Goal: Task Accomplishment & Management: Use online tool/utility

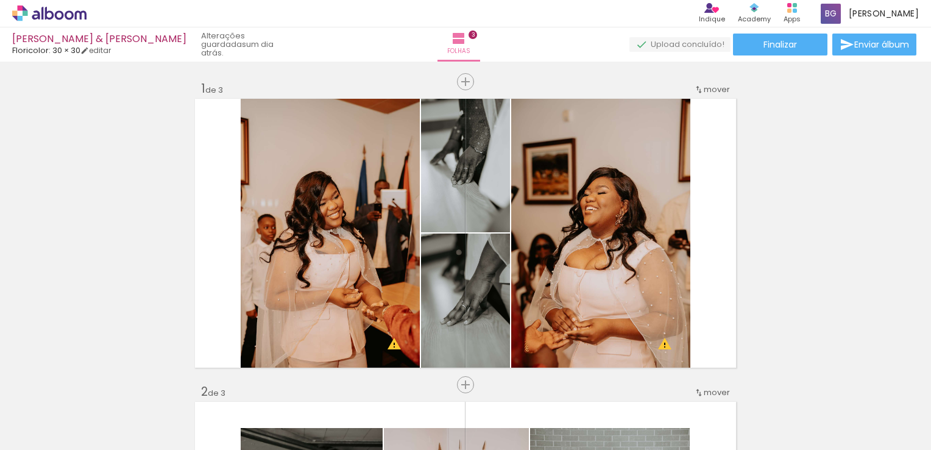
click at [67, 412] on iron-icon at bounding box center [62, 413] width 10 height 10
click at [76, 385] on div "Biblioteca 99 fotos Todas as fotos Não utilizadas Adicionar Fotos" at bounding box center [38, 412] width 76 height 60
click at [98, 383] on iron-icon at bounding box center [95, 384] width 13 height 13
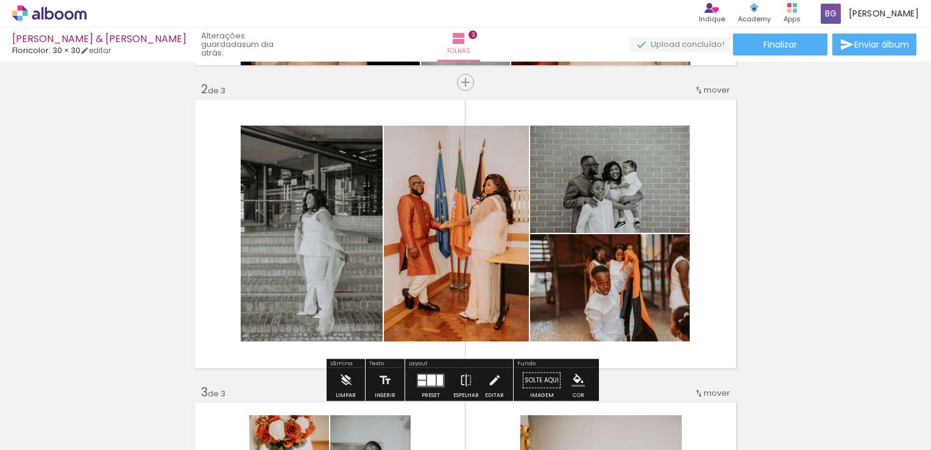
scroll to position [318, 0]
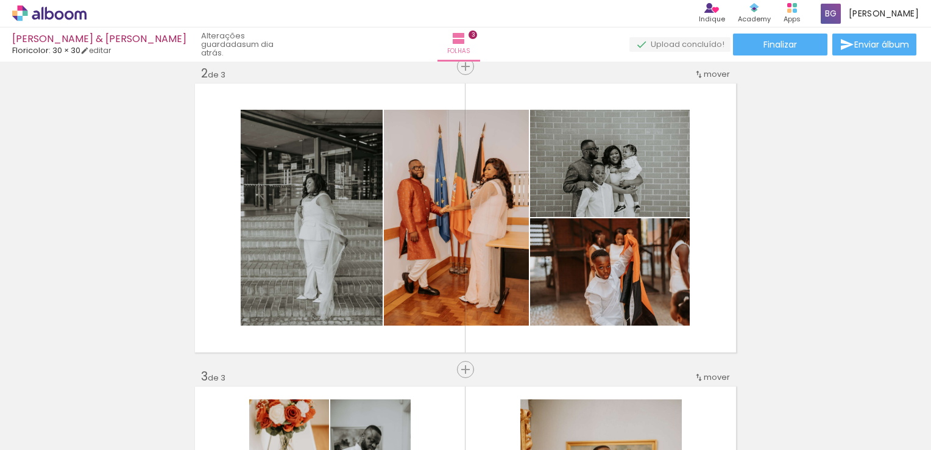
click at [63, 411] on iron-icon at bounding box center [62, 413] width 10 height 10
click at [55, 428] on span "Adicionar Fotos" at bounding box center [43, 433] width 37 height 13
click at [0, 0] on input "file" at bounding box center [0, 0] width 0 height 0
click at [160, 413] on quentale-thumb at bounding box center [190, 409] width 68 height 70
click at [100, 386] on iron-icon at bounding box center [95, 384] width 13 height 13
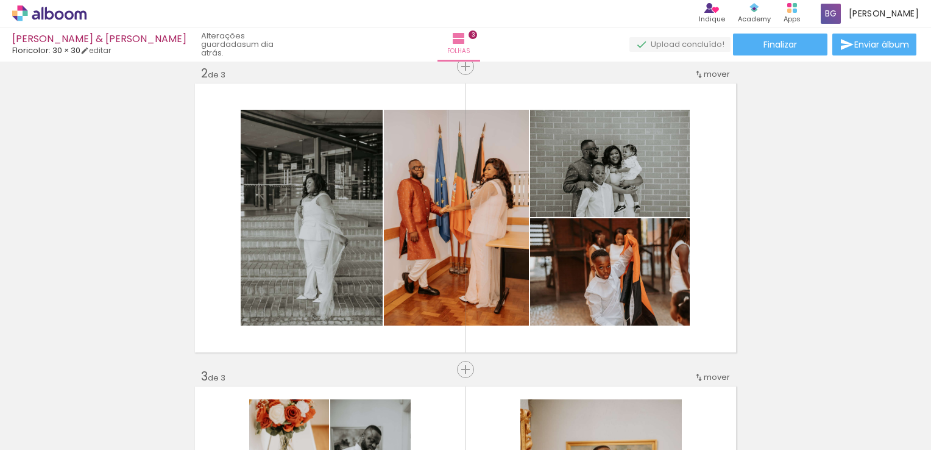
click at [100, 386] on iron-icon at bounding box center [95, 384] width 13 height 13
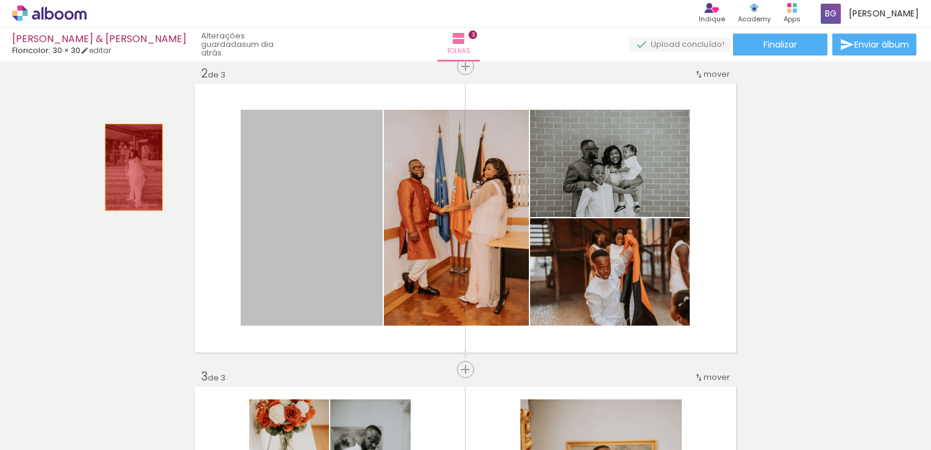
drag, startPoint x: 285, startPoint y: 179, endPoint x: 66, endPoint y: 189, distance: 219.6
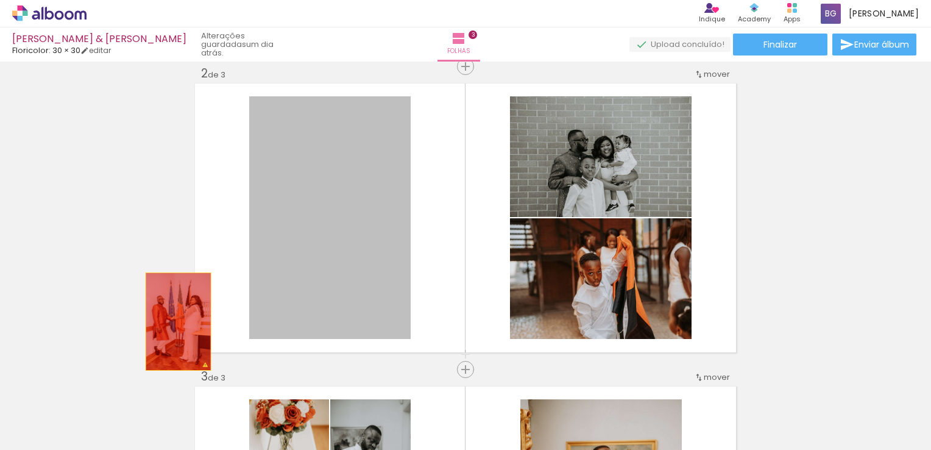
drag, startPoint x: 359, startPoint y: 247, endPoint x: 174, endPoint y: 321, distance: 199.6
click at [174, 321] on div "Inserir folha 1 de 3 Inserir folha 2 de 3 Inserir folha 3 de 3 O Designbox prec…" at bounding box center [465, 354] width 931 height 1212
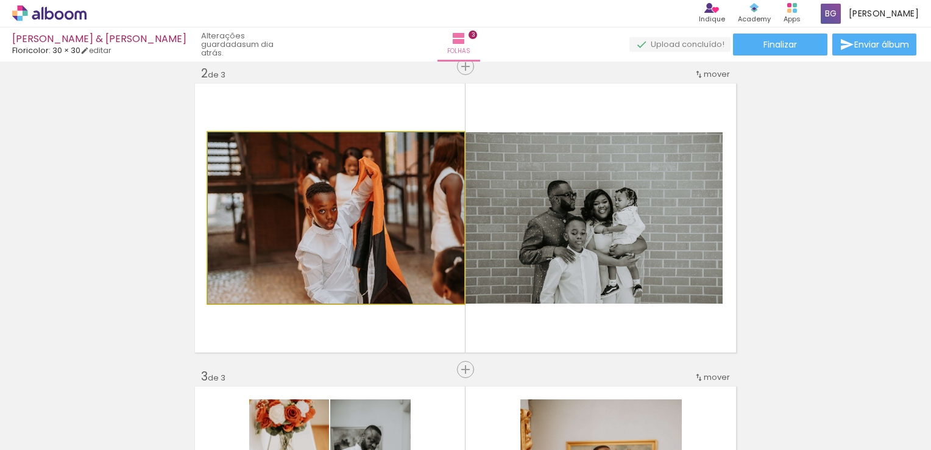
drag, startPoint x: 398, startPoint y: 213, endPoint x: 169, endPoint y: 233, distance: 229.4
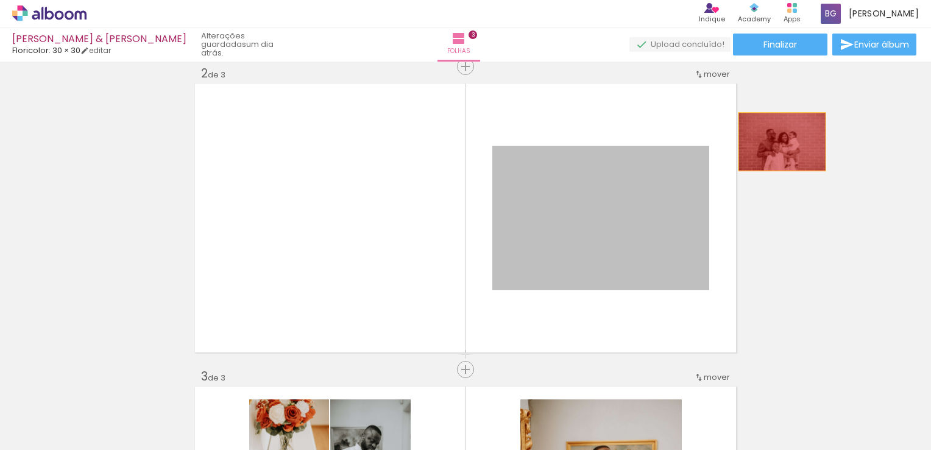
drag, startPoint x: 537, startPoint y: 213, endPoint x: 825, endPoint y: 147, distance: 295.8
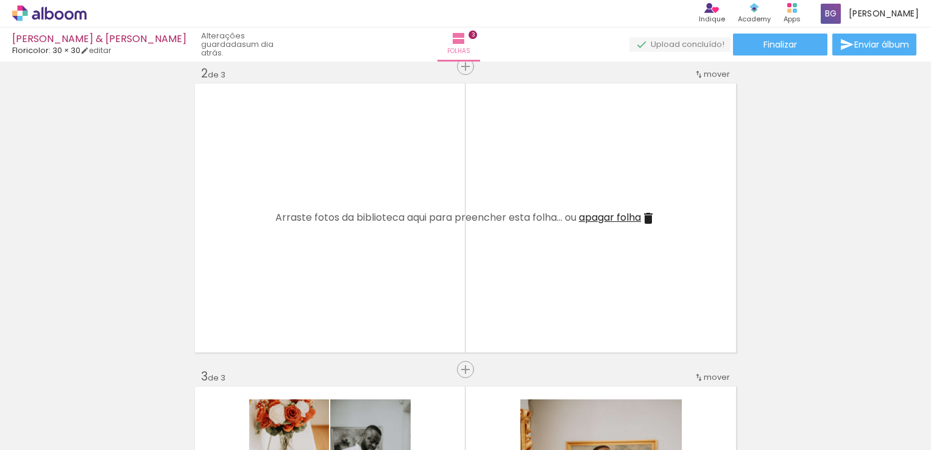
click at [101, 391] on iron-icon at bounding box center [95, 384] width 13 height 13
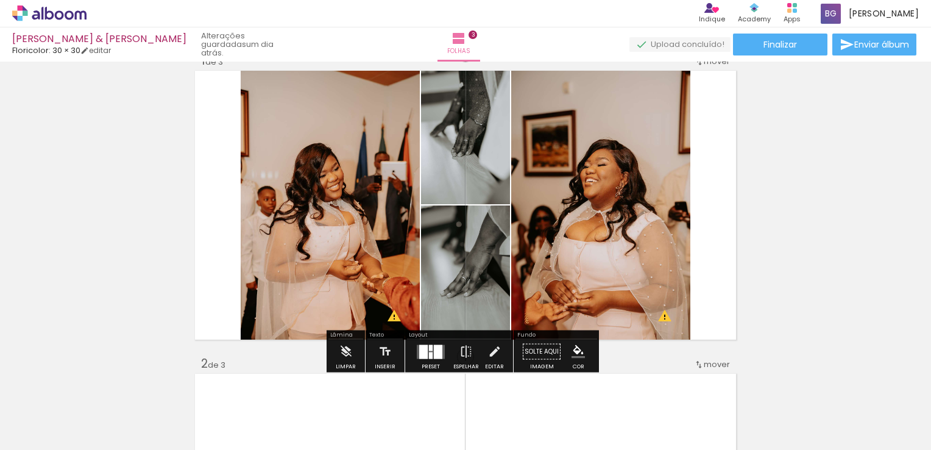
scroll to position [15, 0]
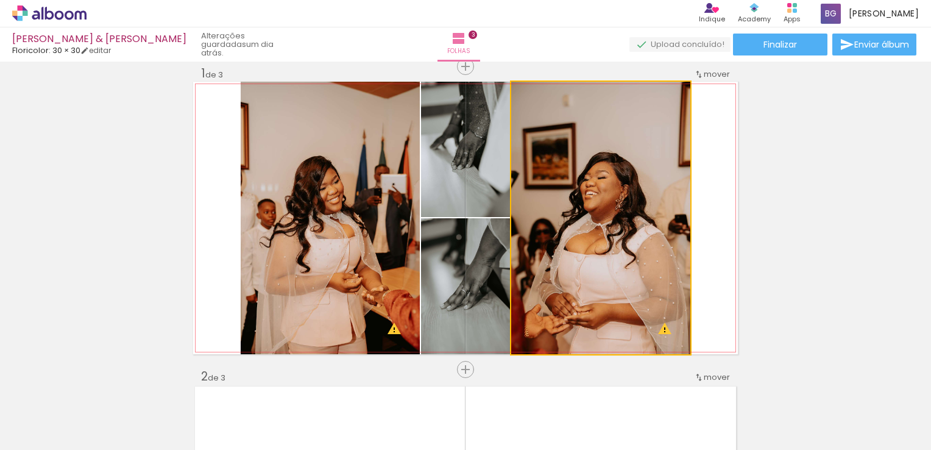
drag, startPoint x: 629, startPoint y: 205, endPoint x: 933, endPoint y: 107, distance: 319.5
click at [931, 107] on html "link( href="../../bower_components/polymer/polymer.html" rel="import" ) picture…" at bounding box center [465, 225] width 931 height 450
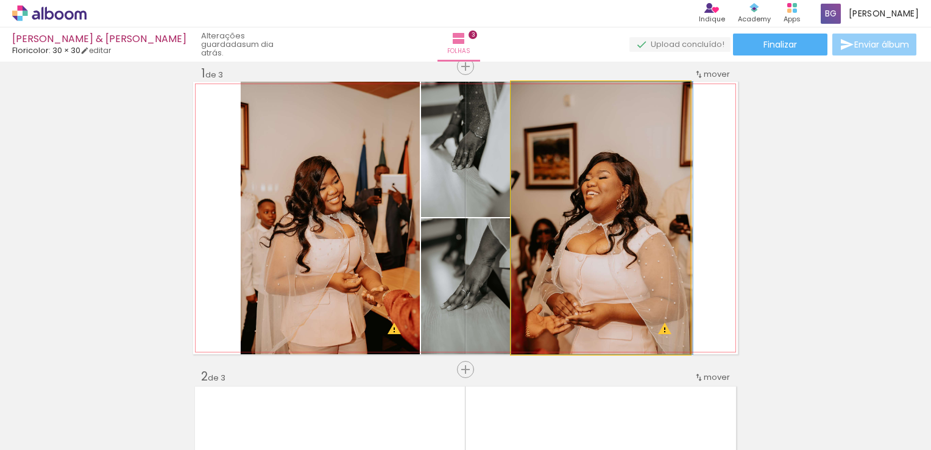
drag, startPoint x: 594, startPoint y: 176, endPoint x: 848, endPoint y: 55, distance: 281.6
click at [848, 0] on div "[PERSON_NAME] & [PERSON_NAME]: 30 × 30 editar um dia atrás. Folhas 3 Finalizar …" at bounding box center [465, 0] width 931 height 0
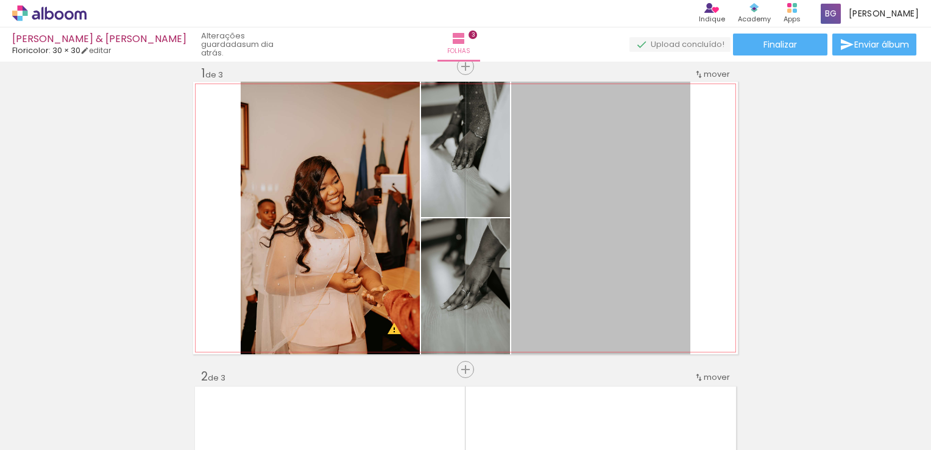
drag, startPoint x: 666, startPoint y: 141, endPoint x: 690, endPoint y: -13, distance: 155.5
click at [690, 0] on html "link( href="../../bower_components/polymer/polymer.html" rel="import" ) picture…" at bounding box center [465, 225] width 931 height 450
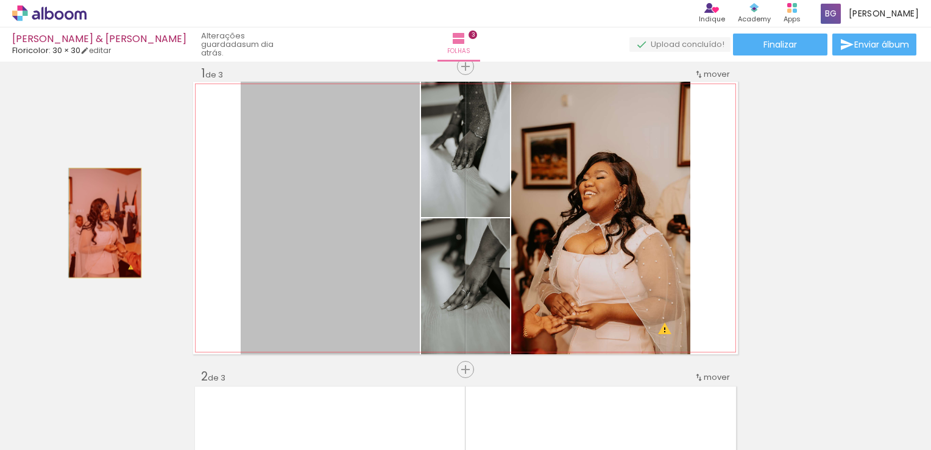
drag, startPoint x: 267, startPoint y: 213, endPoint x: 101, endPoint y: 222, distance: 166.7
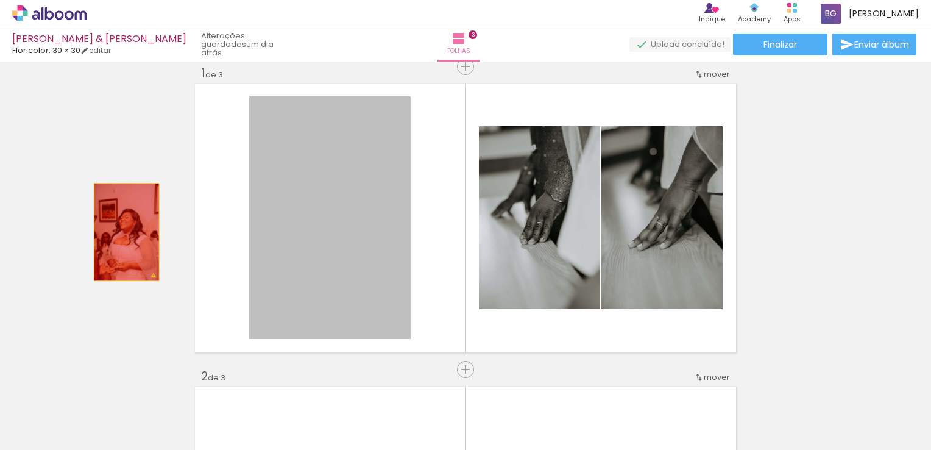
drag, startPoint x: 303, startPoint y: 222, endPoint x: 105, endPoint y: 259, distance: 201.5
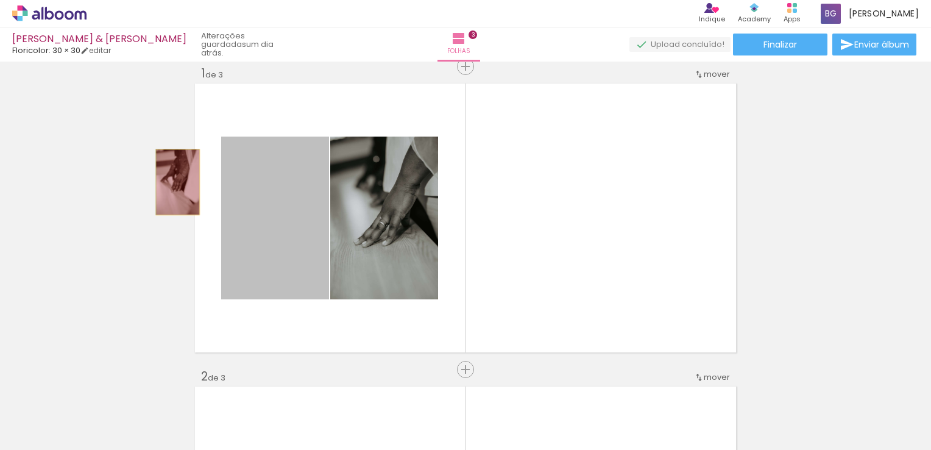
drag, startPoint x: 295, startPoint y: 224, endPoint x: 173, endPoint y: 182, distance: 128.9
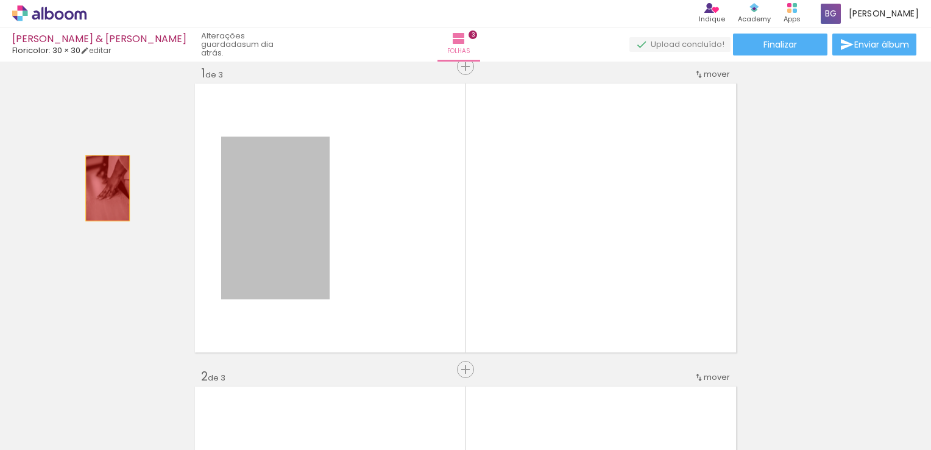
drag, startPoint x: 268, startPoint y: 235, endPoint x: 57, endPoint y: 211, distance: 212.3
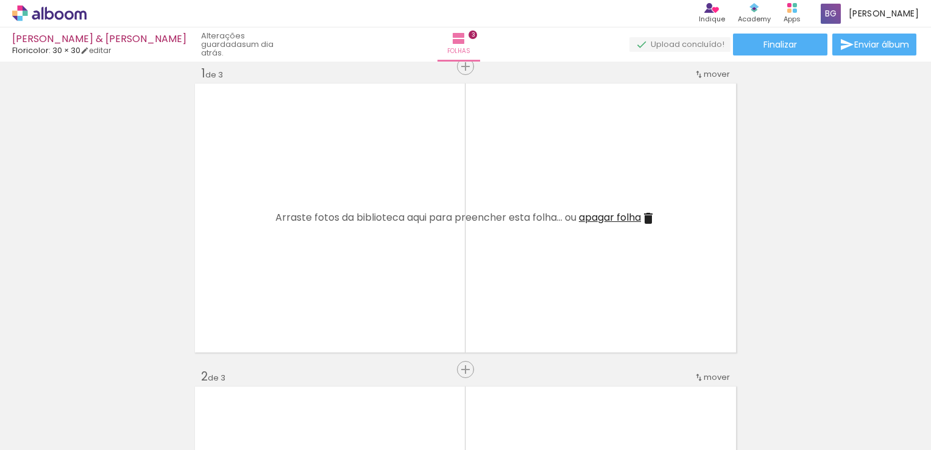
click at [100, 391] on paper-icon-button at bounding box center [95, 384] width 15 height 15
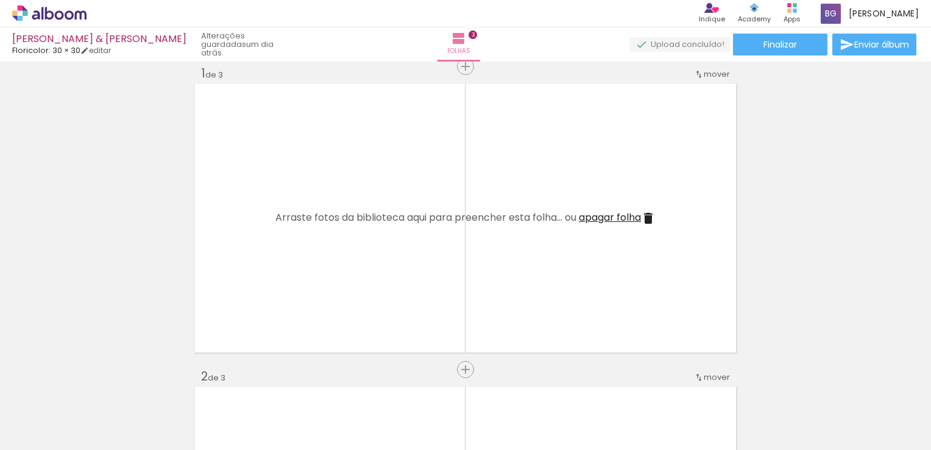
click at [100, 391] on paper-icon-button at bounding box center [95, 384] width 15 height 15
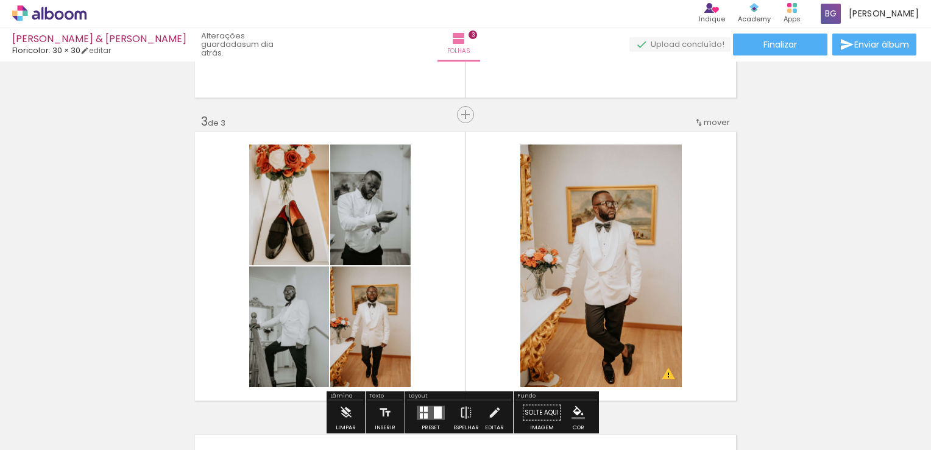
scroll to position [621, 0]
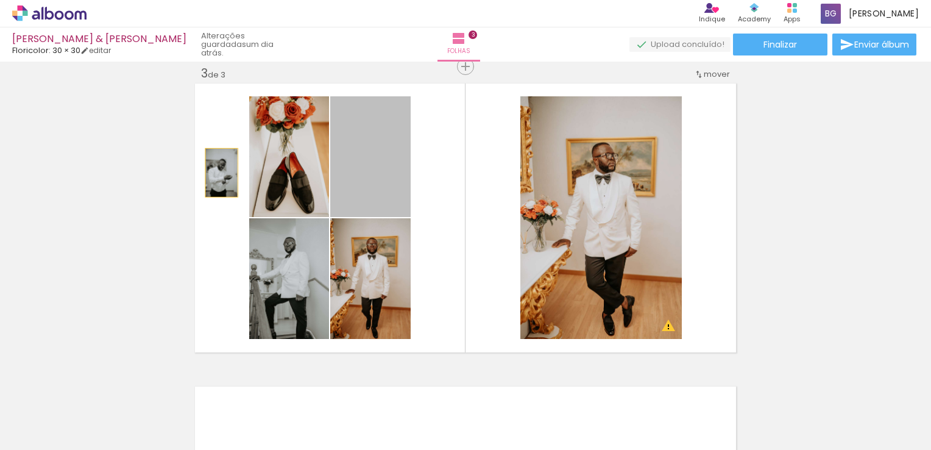
drag, startPoint x: 363, startPoint y: 171, endPoint x: 71, endPoint y: 179, distance: 292.7
click at [71, 179] on div "Inserir folha 1 de 3 Inserir folha 2 de 3 Inserir folha 3 de 3 O Designbox prec…" at bounding box center [465, 51] width 931 height 1212
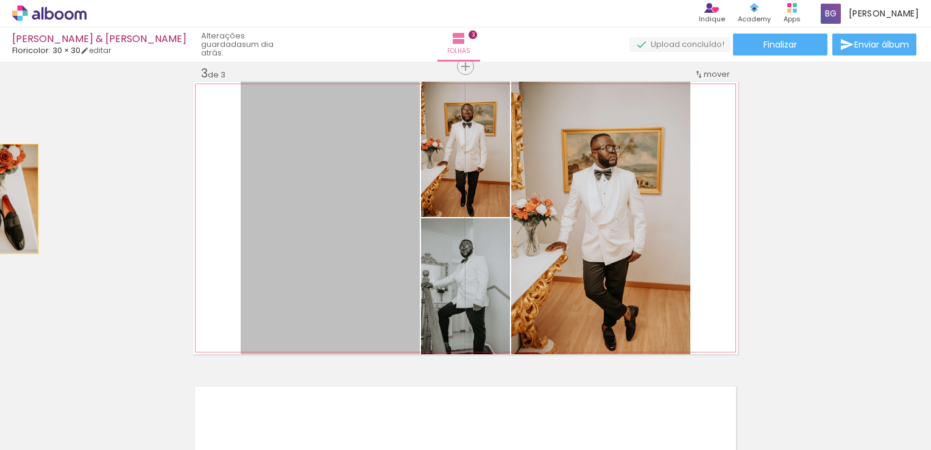
drag, startPoint x: 290, startPoint y: 191, endPoint x: -2, endPoint y: 201, distance: 292.7
click at [0, 201] on html "link( href="../../bower_components/polymer/polymer.html" rel="import" ) picture…" at bounding box center [465, 225] width 931 height 450
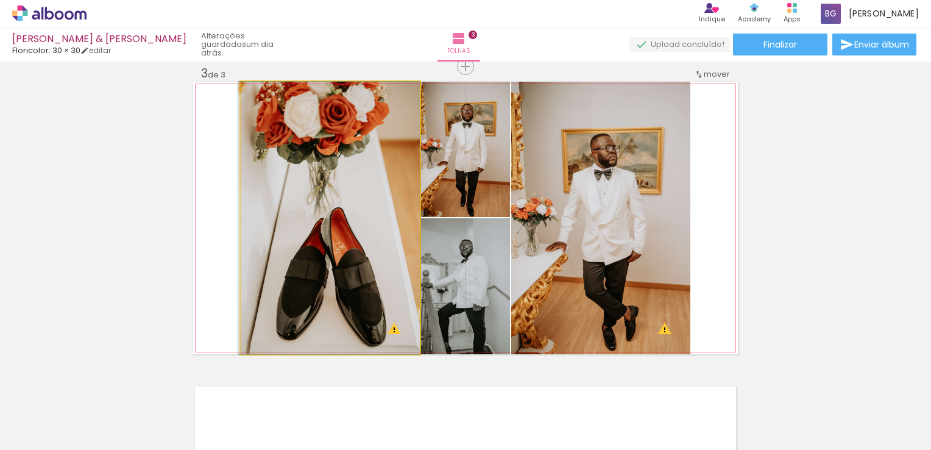
drag, startPoint x: 295, startPoint y: 206, endPoint x: 37, endPoint y: 244, distance: 261.2
click at [37, 244] on div "Inserir folha 1 de 3 Inserir folha 2 de 3 Inserir folha 3 de 3 O Designbox prec…" at bounding box center [465, 51] width 931 height 1212
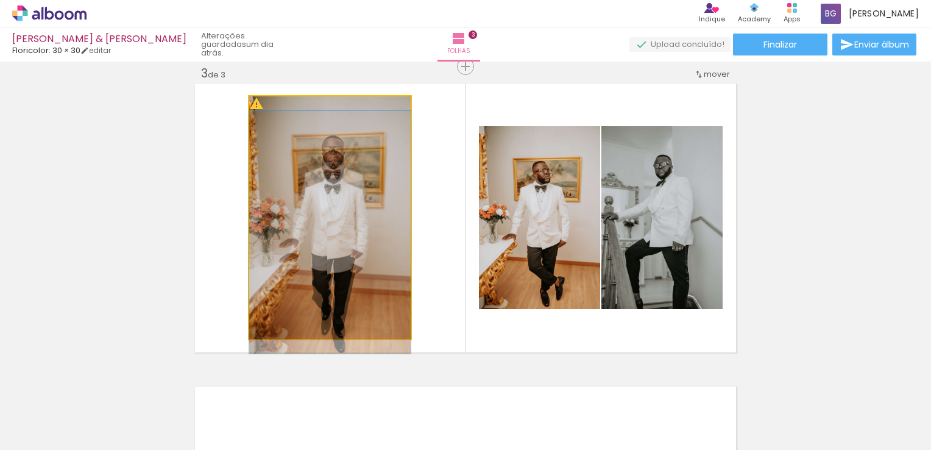
drag, startPoint x: 357, startPoint y: 196, endPoint x: 66, endPoint y: 235, distance: 293.3
click at [66, 235] on div "Inserir folha 1 de 3 Inserir folha 2 de 3 Inserir folha 3 de 3 O Designbox prec…" at bounding box center [465, 51] width 931 height 1212
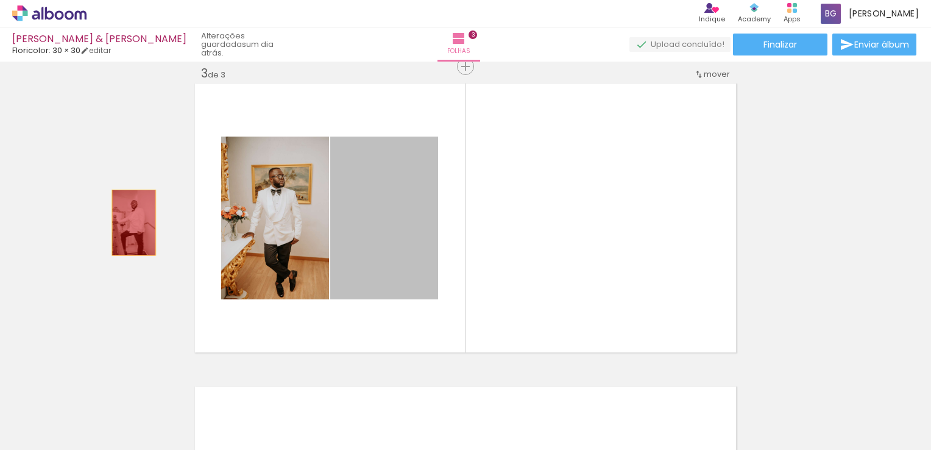
drag, startPoint x: 386, startPoint y: 182, endPoint x: 129, endPoint y: 222, distance: 261.0
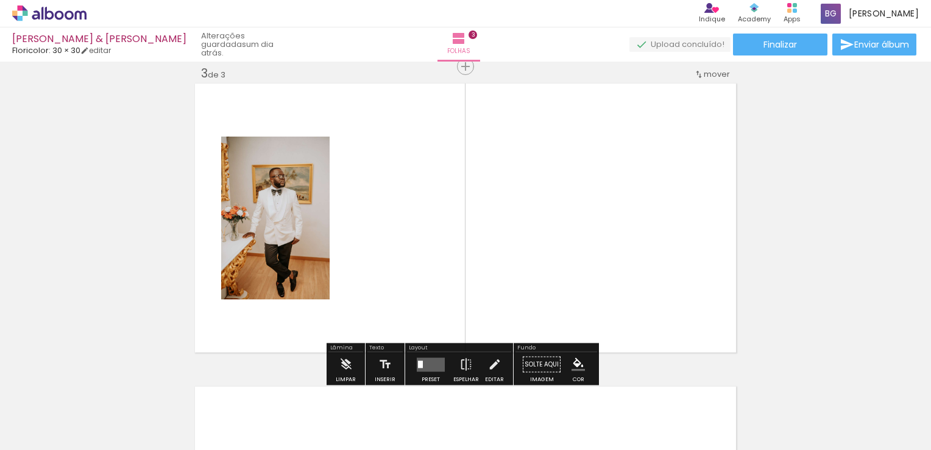
drag, startPoint x: 213, startPoint y: 209, endPoint x: 41, endPoint y: 198, distance: 171.6
click at [20, 199] on div "Inserir folha 1 de 3 Inserir folha 2 de 3 Inserir folha 3 de 3 O Designbox prec…" at bounding box center [465, 51] width 931 height 1212
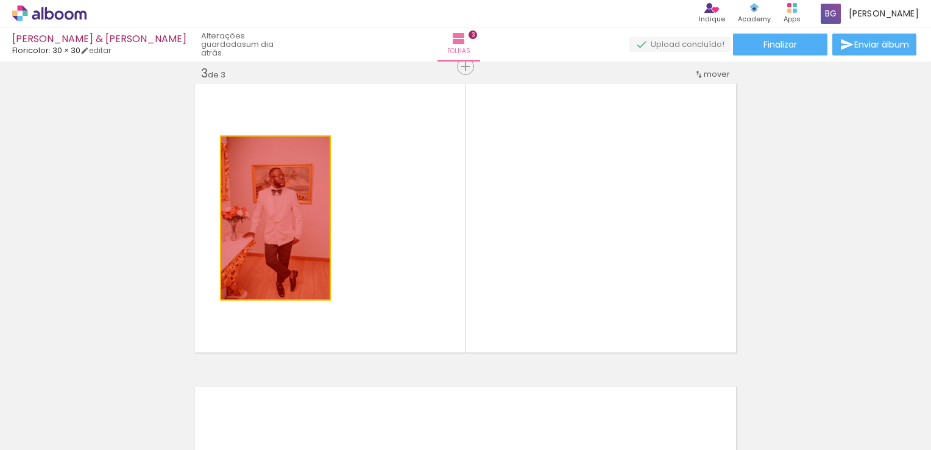
drag, startPoint x: 216, startPoint y: 215, endPoint x: 0, endPoint y: 230, distance: 216.9
click at [0, 230] on html "link( href="../../bower_components/polymer/polymer.html" rel="import" ) picture…" at bounding box center [465, 225] width 931 height 450
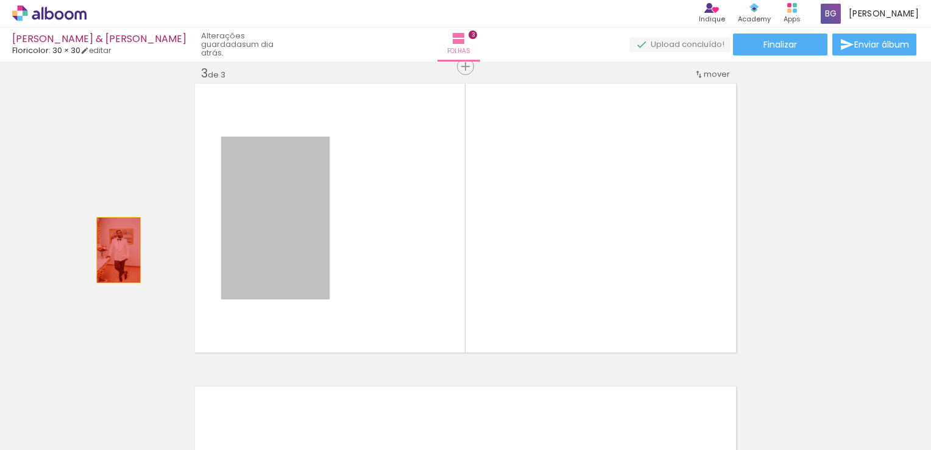
drag, startPoint x: 114, startPoint y: 250, endPoint x: 27, endPoint y: 270, distance: 89.4
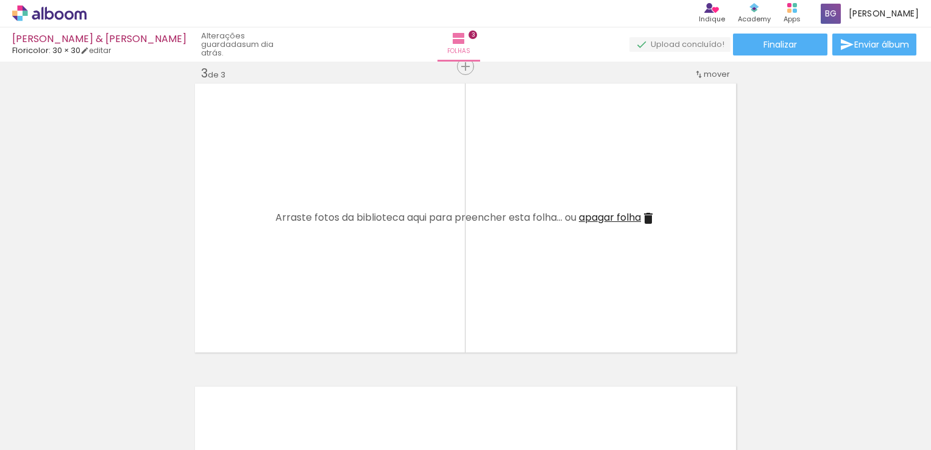
click at [93, 387] on iron-icon at bounding box center [95, 384] width 13 height 13
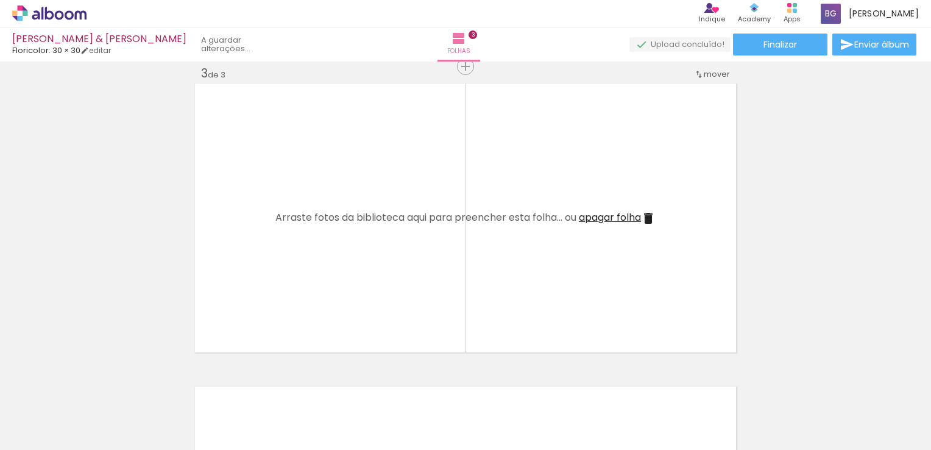
click at [93, 387] on iron-icon at bounding box center [95, 384] width 13 height 13
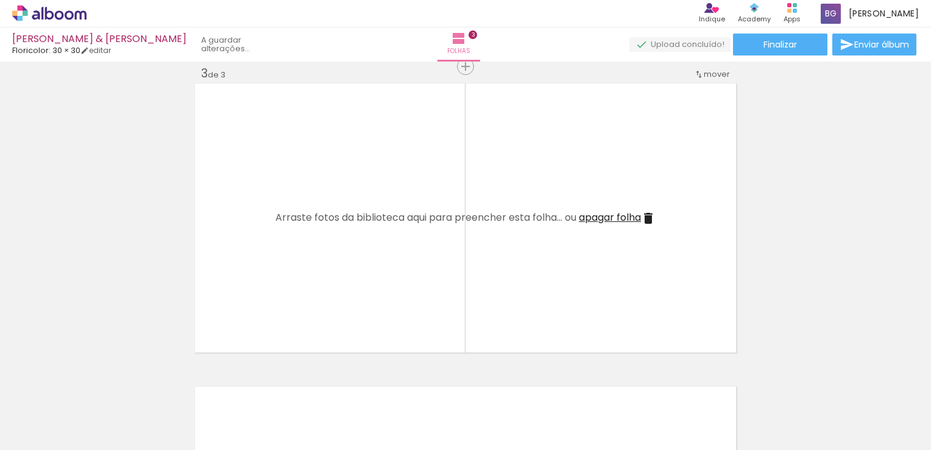
click at [93, 387] on iron-icon at bounding box center [95, 384] width 13 height 13
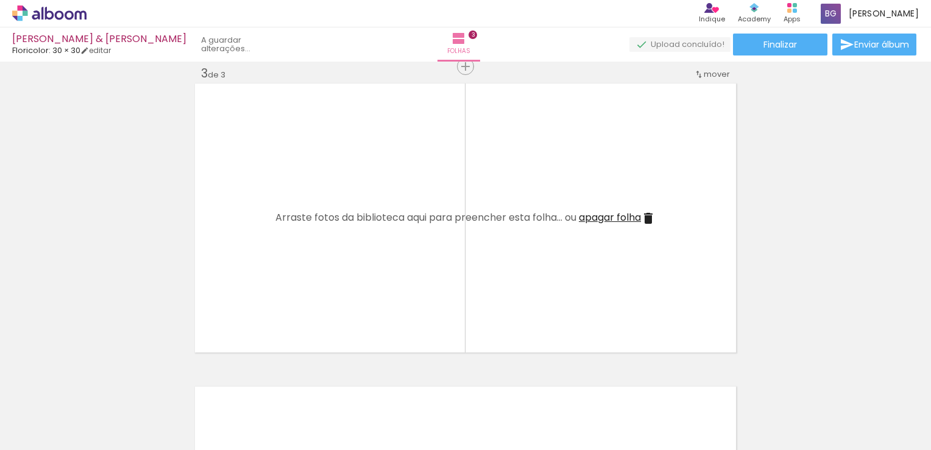
click at [93, 387] on iron-icon at bounding box center [95, 384] width 13 height 13
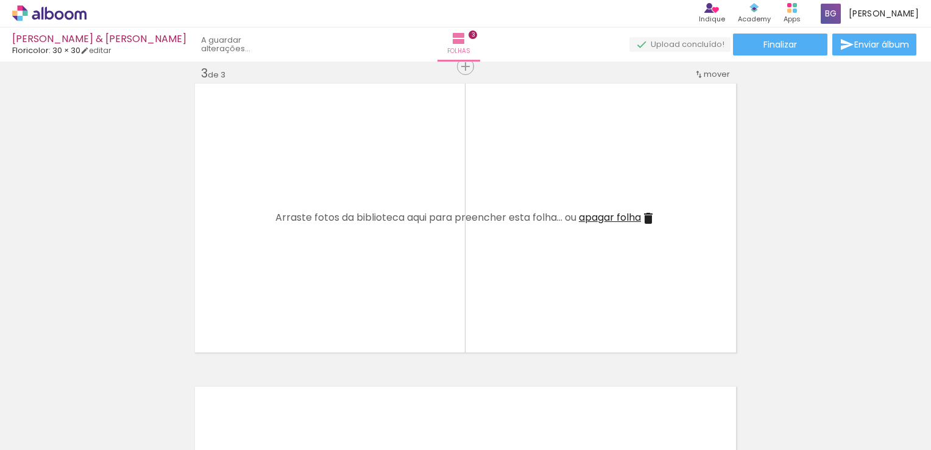
click at [93, 387] on iron-icon at bounding box center [95, 384] width 13 height 13
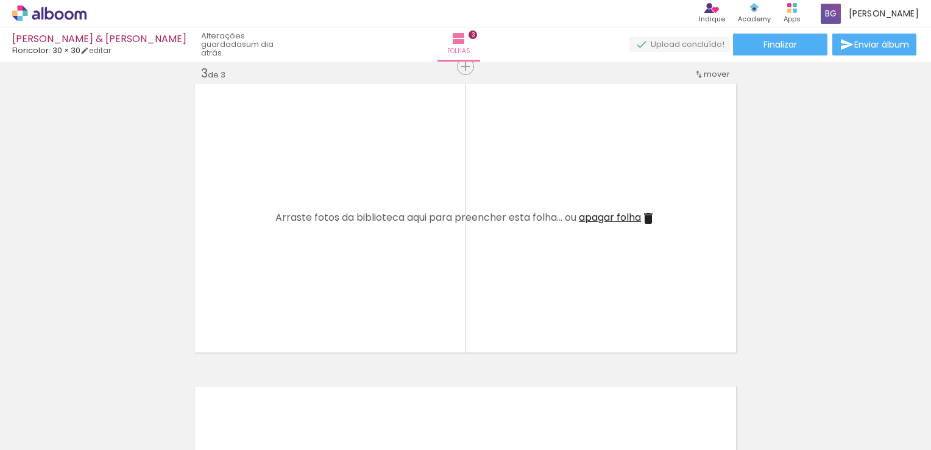
click at [93, 387] on iron-icon at bounding box center [95, 384] width 13 height 13
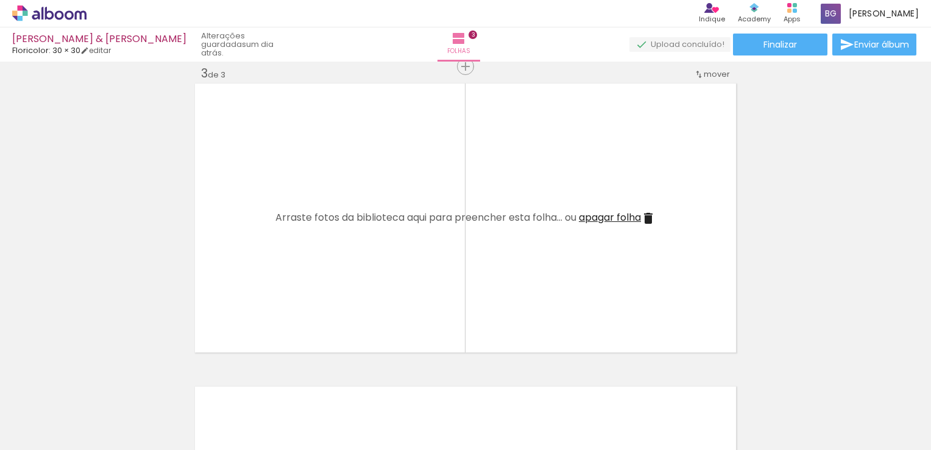
click at [93, 387] on iron-icon at bounding box center [95, 384] width 13 height 13
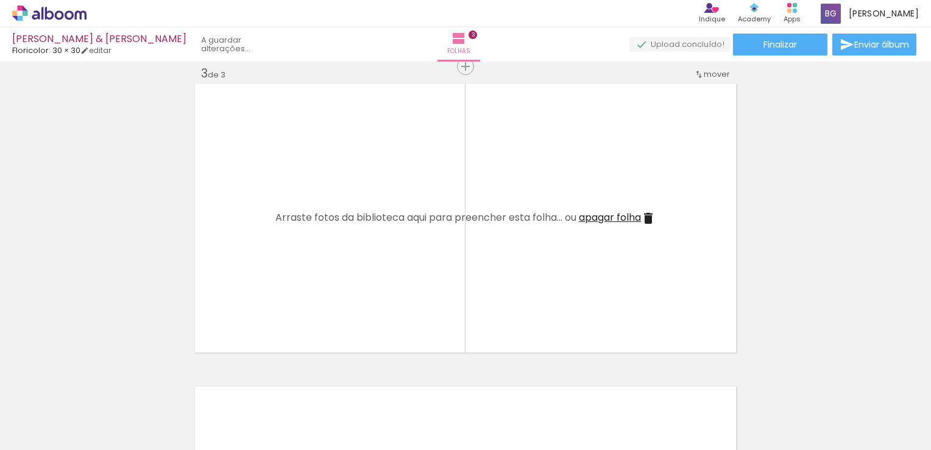
click at [93, 387] on iron-icon at bounding box center [95, 384] width 13 height 13
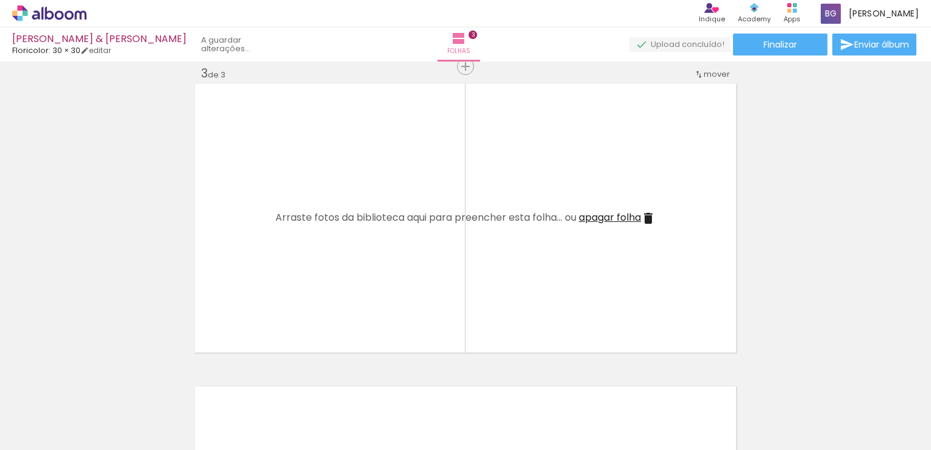
click at [93, 387] on iron-icon at bounding box center [95, 384] width 13 height 13
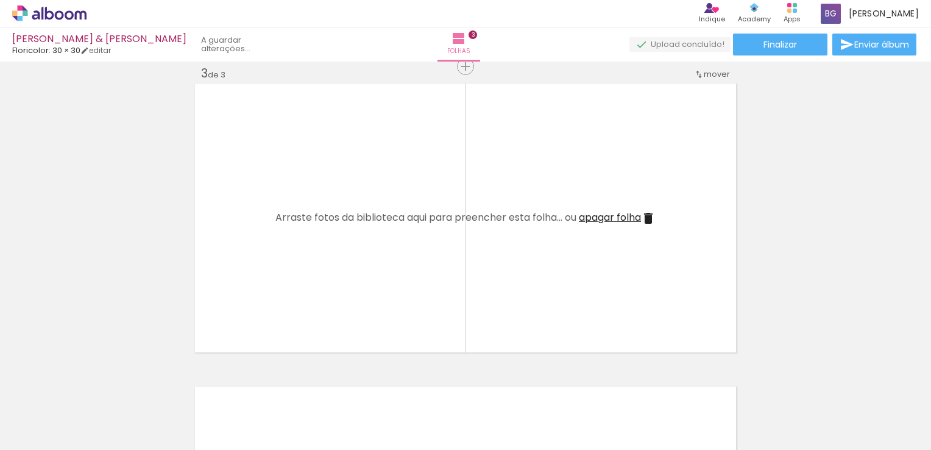
click at [93, 387] on iron-icon at bounding box center [95, 384] width 13 height 13
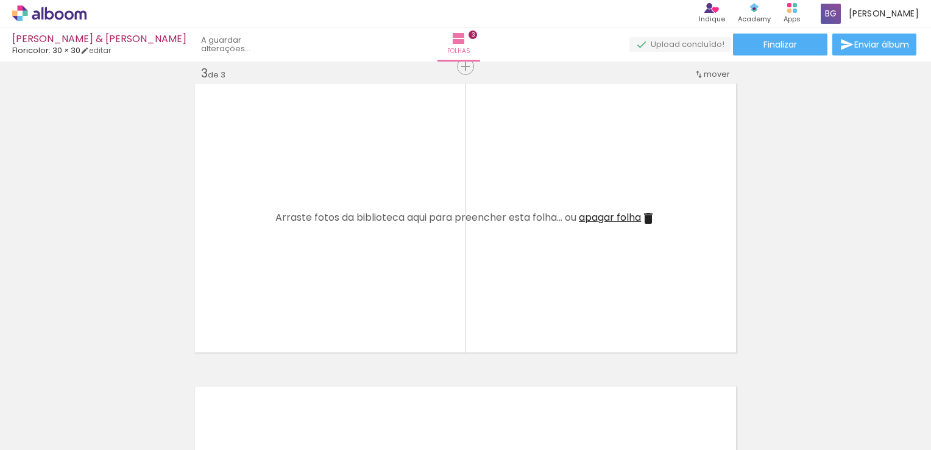
click at [93, 387] on iron-icon at bounding box center [95, 384] width 13 height 13
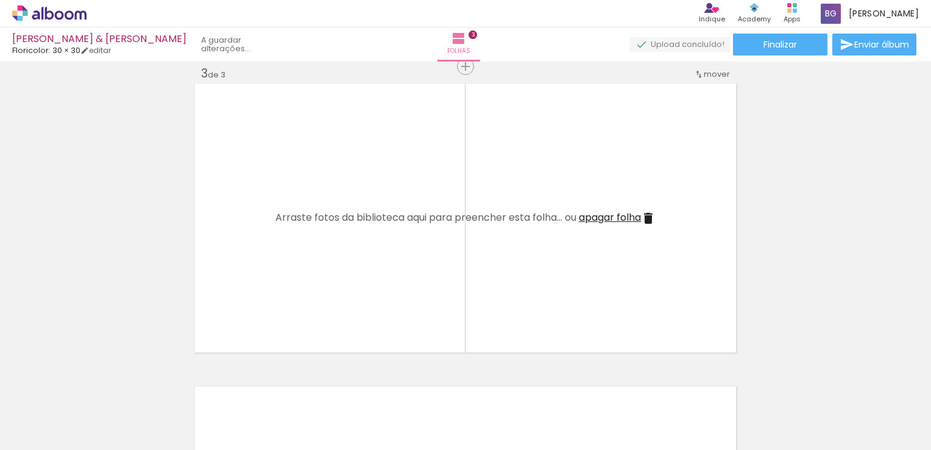
click at [93, 387] on iron-icon at bounding box center [95, 384] width 13 height 13
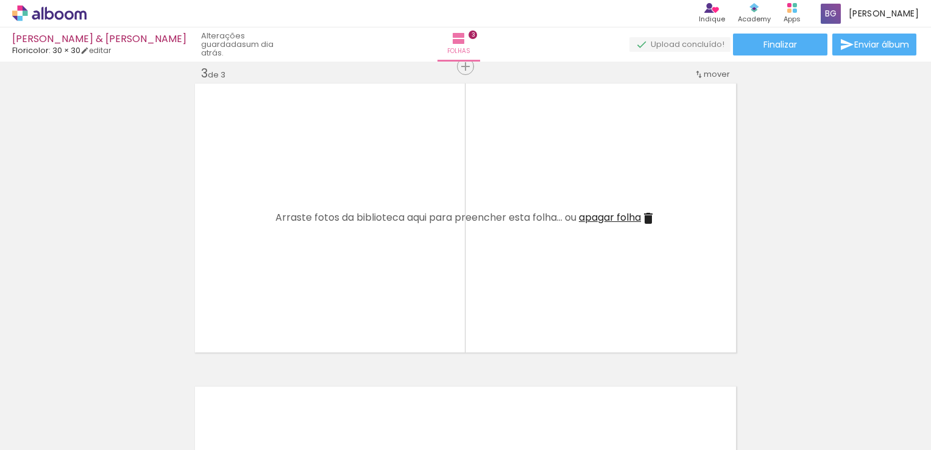
click at [93, 387] on iron-icon at bounding box center [95, 384] width 13 height 13
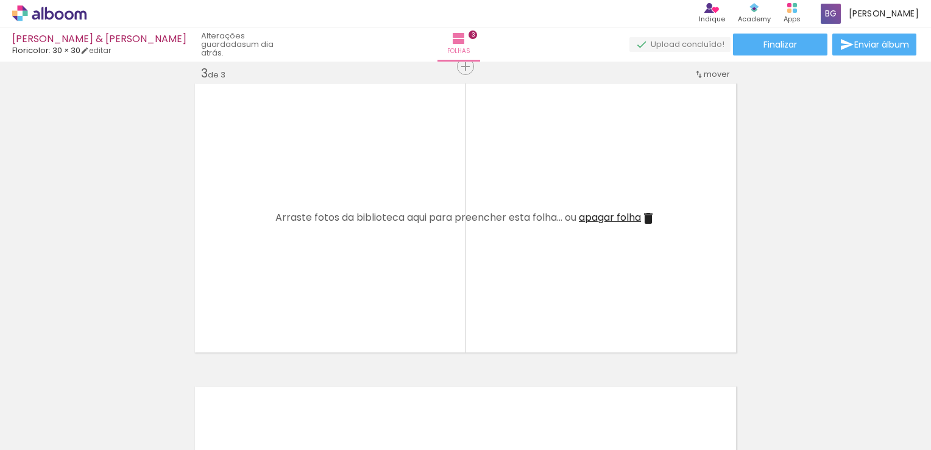
click at [93, 387] on iron-icon at bounding box center [95, 384] width 13 height 13
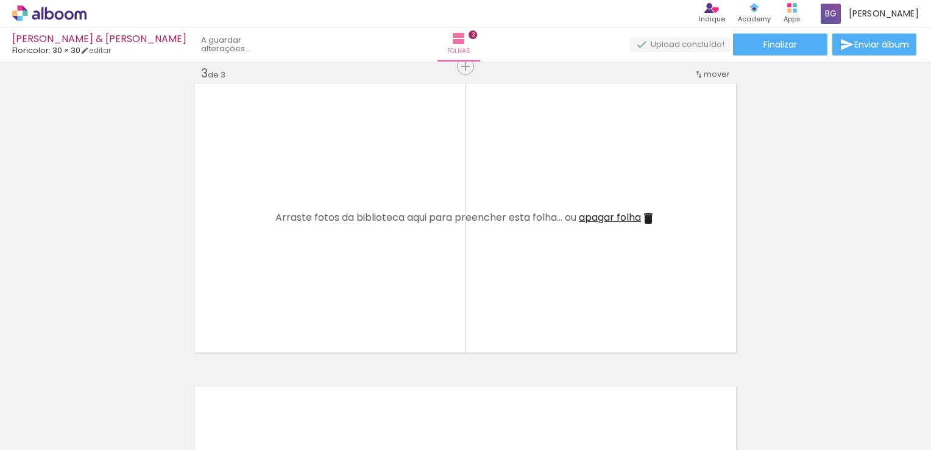
click at [93, 387] on iron-icon at bounding box center [95, 384] width 13 height 13
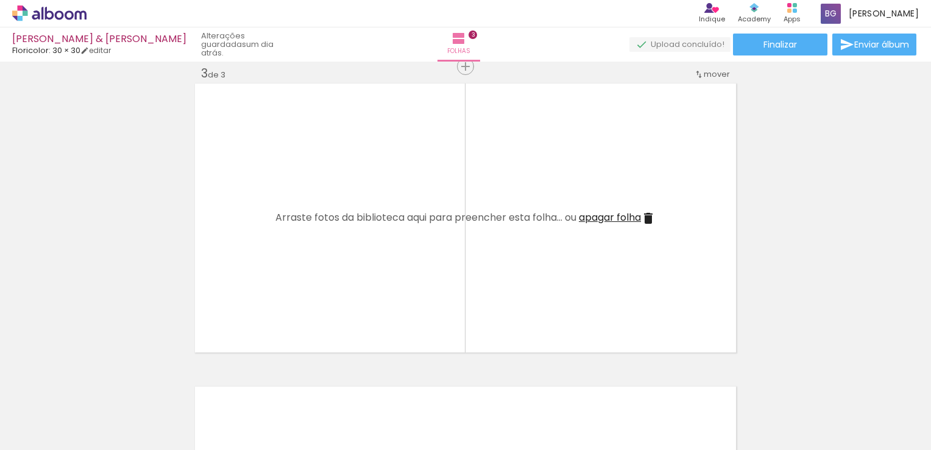
click at [93, 387] on iron-icon at bounding box center [95, 384] width 13 height 13
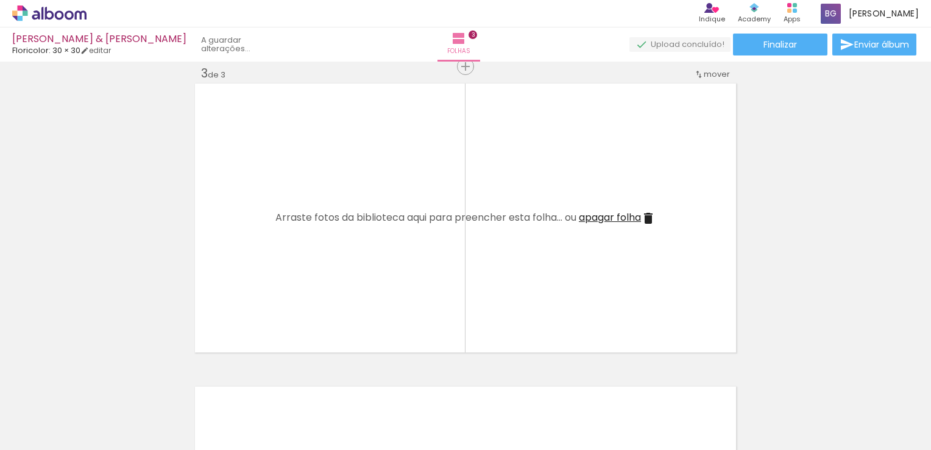
click at [93, 387] on iron-icon at bounding box center [95, 384] width 13 height 13
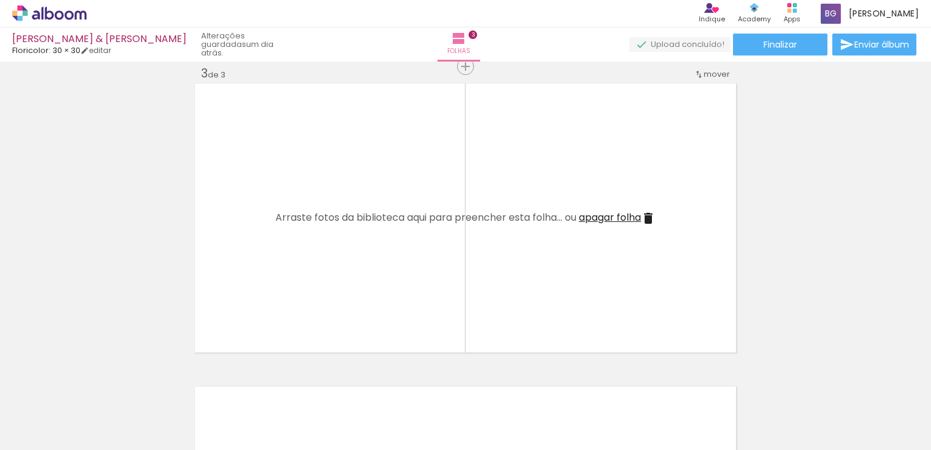
click at [93, 387] on iron-icon at bounding box center [95, 384] width 13 height 13
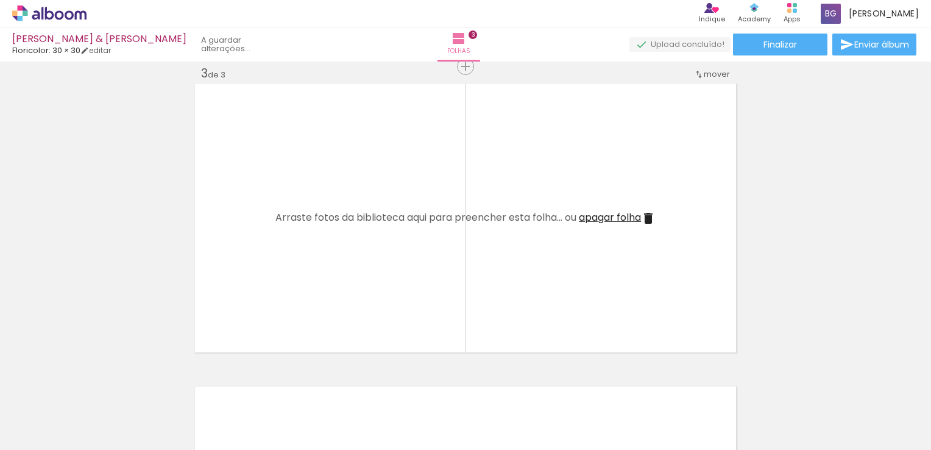
click at [93, 387] on iron-icon at bounding box center [95, 384] width 13 height 13
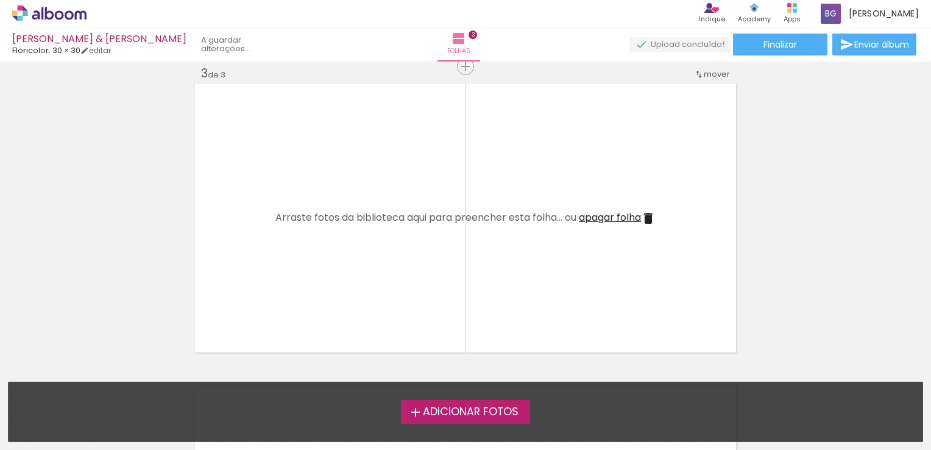
click at [93, 387] on div "Adicionar Fotos Solte as suas fotos aqui..." at bounding box center [466, 411] width 914 height 59
click at [634, 221] on span "apagar folha" at bounding box center [610, 217] width 62 height 14
click at [642, 215] on iron-icon at bounding box center [648, 218] width 15 height 15
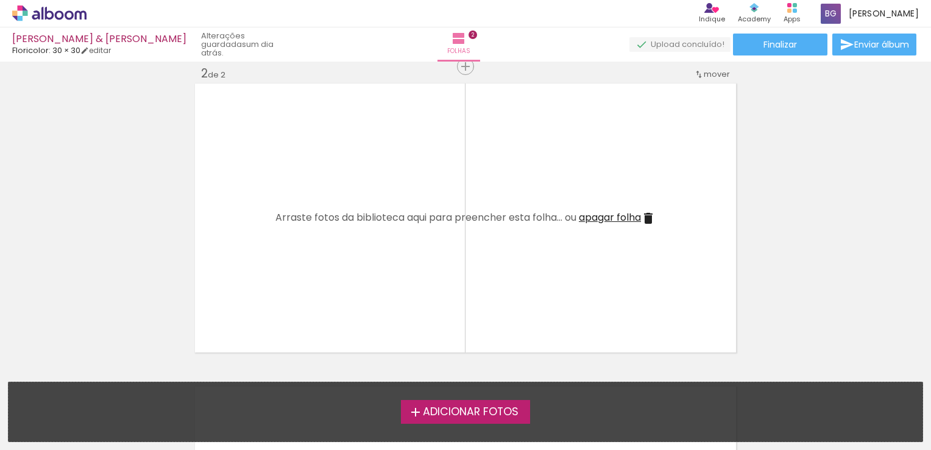
scroll to position [15, 0]
